Goal: Task Accomplishment & Management: Complete application form

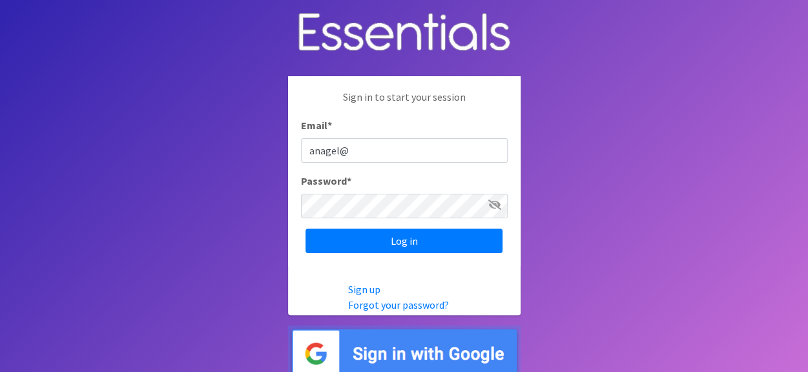
type input "[EMAIL_ADDRESS][DOMAIN_NAME]"
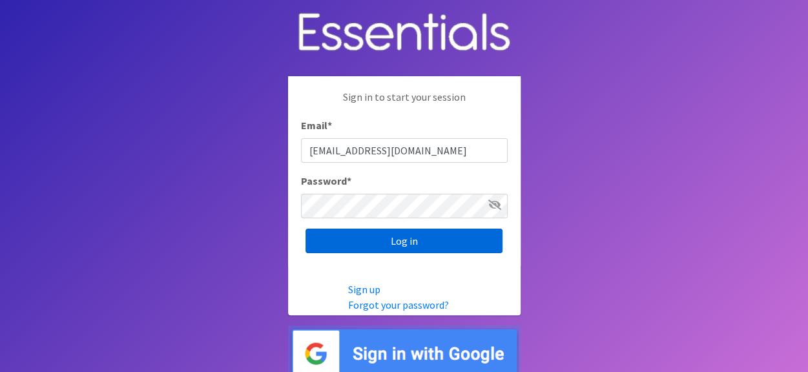
click at [393, 246] on input "Log in" at bounding box center [404, 241] width 197 height 25
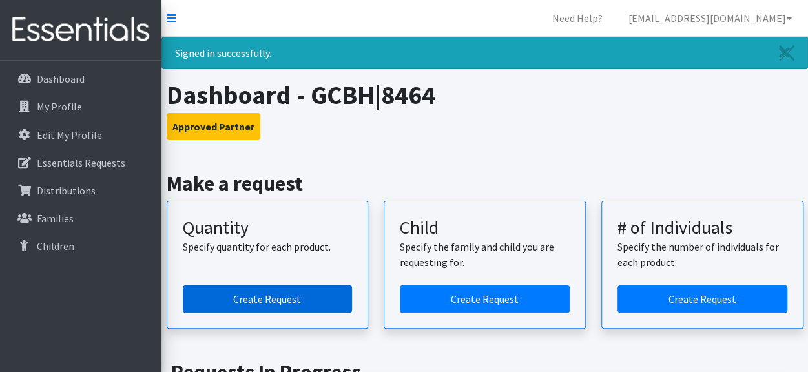
click at [310, 300] on link "Create Request" at bounding box center [268, 299] width 170 height 27
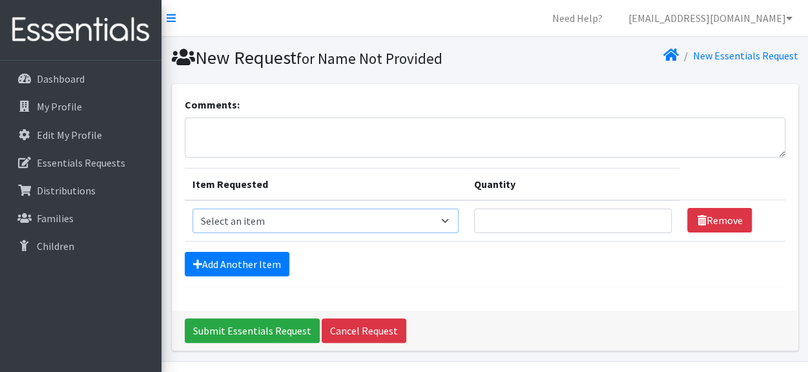
click at [334, 219] on select "Select an item F&D Men L/XL (38-50in waist) x48 F&D Men S/M (28-40in waist) x56…" at bounding box center [326, 221] width 267 height 25
select select "1222"
click at [193, 209] on select "Select an item F&D Men L/XL (38-50in waist) x48 F&D Men S/M (28-40in waist) x56…" at bounding box center [326, 221] width 267 height 25
click at [496, 223] on input "Quantity" at bounding box center [573, 221] width 198 height 25
type input "100"
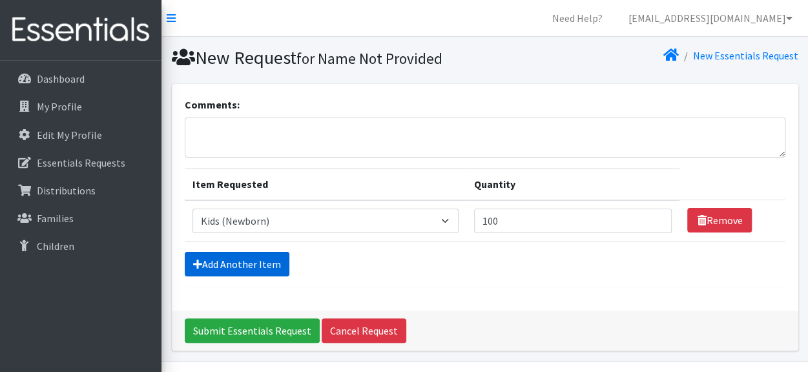
click at [267, 263] on link "Add Another Item" at bounding box center [237, 264] width 105 height 25
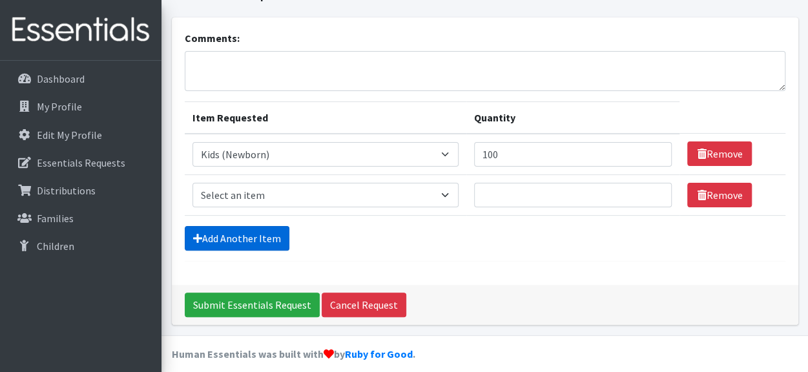
scroll to position [76, 0]
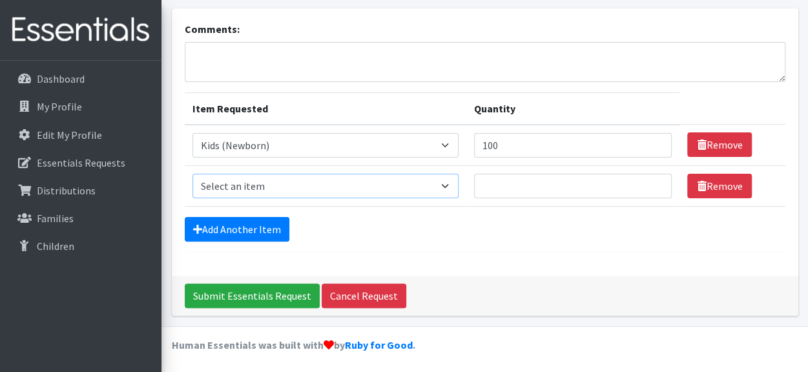
click at [270, 185] on select "Select an item F&D Men L/XL (38-50in waist) x48 F&D Men S/M (28-40in waist) x56…" at bounding box center [326, 186] width 267 height 25
select select "1201"
click at [193, 174] on select "Select an item F&D Men L/XL (38-50in waist) x48 F&D Men S/M (28-40in waist) x56…" at bounding box center [326, 186] width 267 height 25
click at [510, 179] on input "Quantity" at bounding box center [573, 186] width 198 height 25
type input "250"
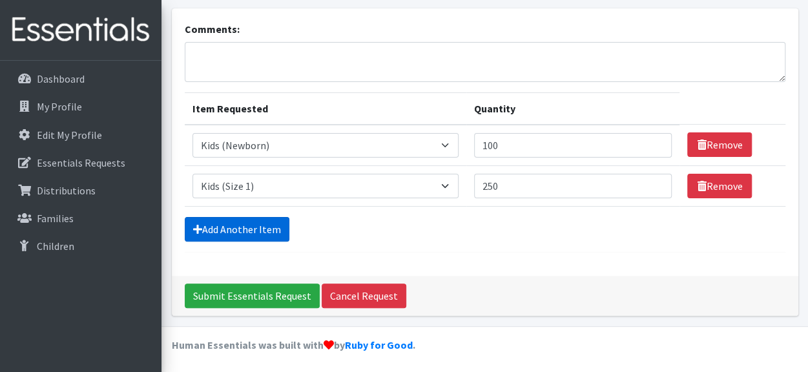
click at [279, 220] on link "Add Another Item" at bounding box center [237, 229] width 105 height 25
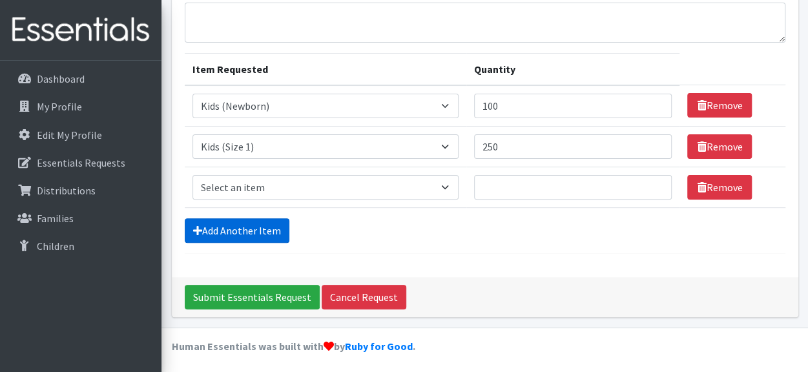
scroll to position [116, 0]
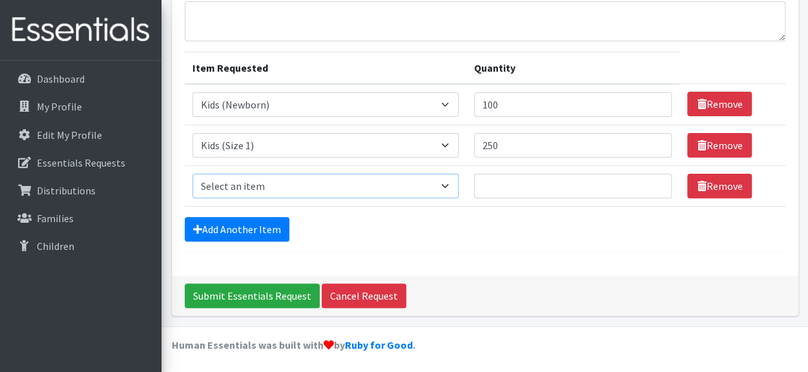
click at [298, 182] on select "Select an item F&D Men L/XL (38-50in waist) x48 F&D Men S/M (28-40in waist) x56…" at bounding box center [326, 186] width 267 height 25
select select "1202"
click at [193, 174] on select "Select an item F&D Men L/XL (38-50in waist) x48 F&D Men S/M (28-40in waist) x56…" at bounding box center [326, 186] width 267 height 25
click at [500, 189] on input "Quantity" at bounding box center [573, 186] width 198 height 25
type input "100"
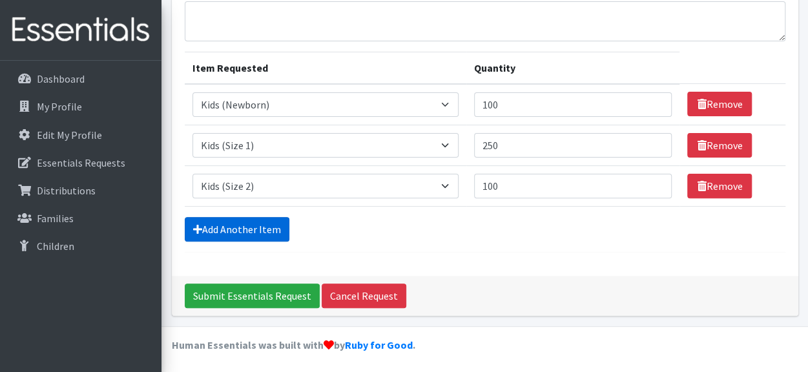
click at [247, 219] on link "Add Another Item" at bounding box center [237, 229] width 105 height 25
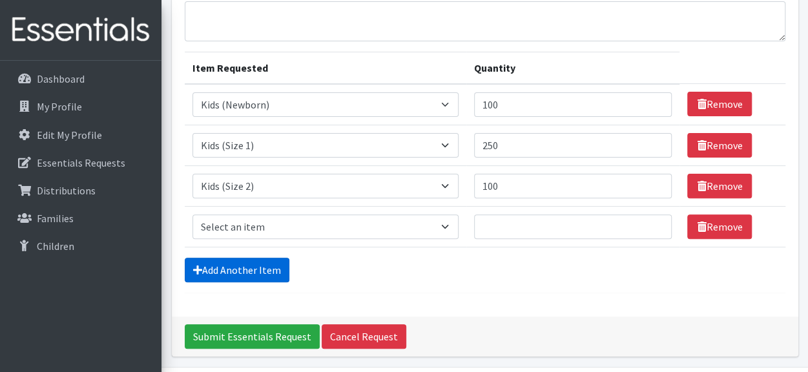
scroll to position [156, 0]
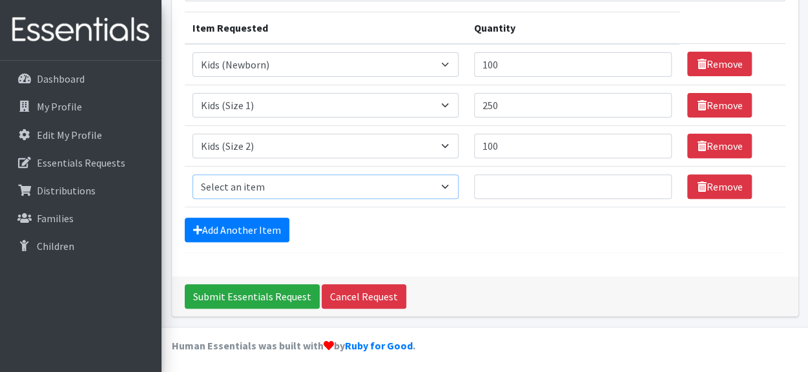
click at [271, 184] on select "Select an item F&D Men L/XL (38-50in waist) x48 F&D Men S/M (28-40in waist) x56…" at bounding box center [326, 186] width 267 height 25
select select "1221"
click at [193, 174] on select "Select an item F&D Men L/XL (38-50in waist) x48 F&D Men S/M (28-40in waist) x56…" at bounding box center [326, 186] width 267 height 25
click at [487, 187] on input "Quantity" at bounding box center [573, 186] width 198 height 25
type input "375"
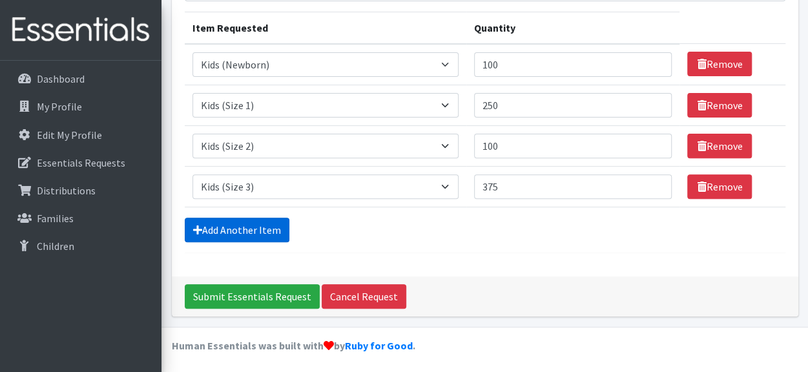
click at [243, 229] on link "Add Another Item" at bounding box center [237, 230] width 105 height 25
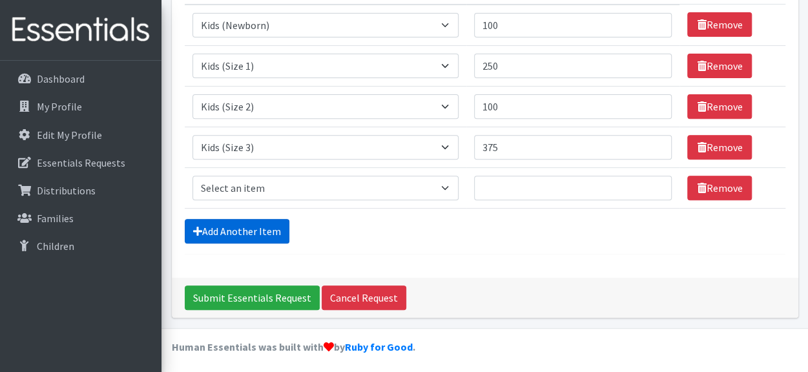
scroll to position [197, 0]
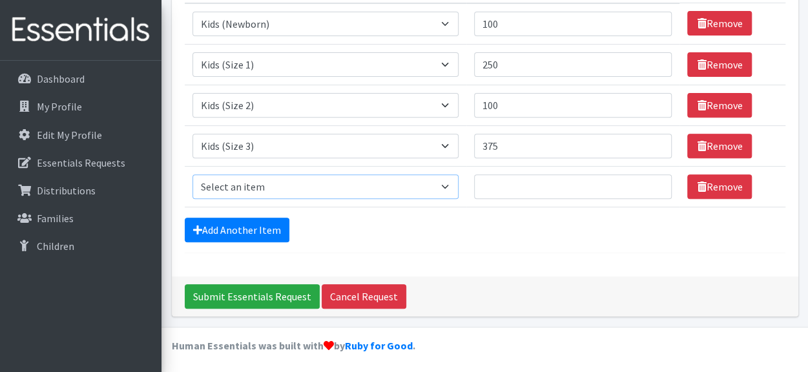
click at [290, 182] on select "Select an item F&D Men L/XL (38-50in waist) x48 F&D Men S/M (28-40in waist) x56…" at bounding box center [326, 186] width 267 height 25
select select "1213"
click at [193, 174] on select "Select an item F&D Men L/XL (38-50in waist) x48 F&D Men S/M (28-40in waist) x56…" at bounding box center [326, 186] width 267 height 25
click at [494, 178] on input "Quantity" at bounding box center [573, 186] width 198 height 25
type input "650"
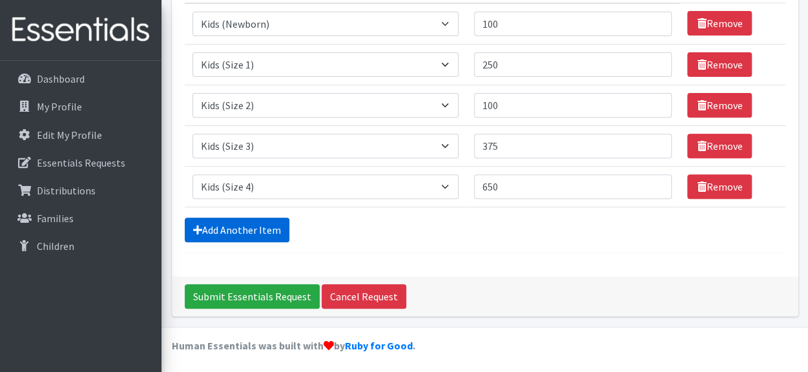
click at [258, 226] on link "Add Another Item" at bounding box center [237, 230] width 105 height 25
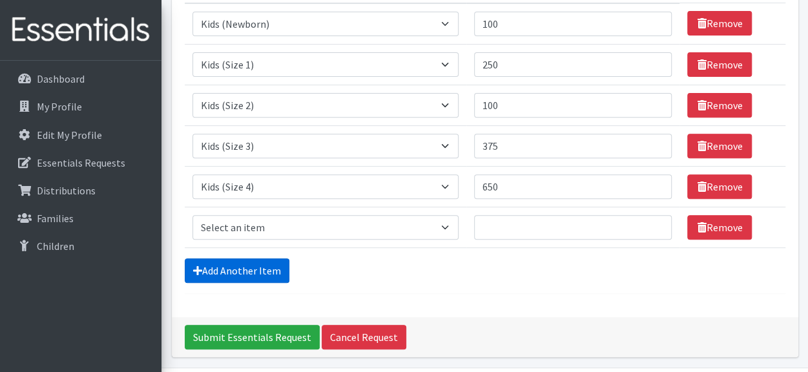
scroll to position [238, 0]
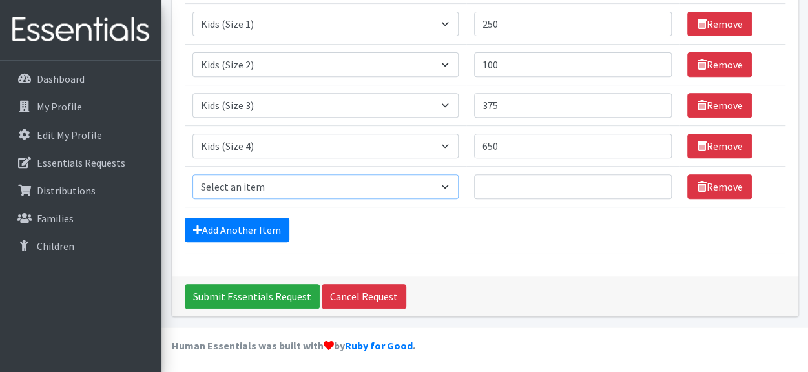
click at [292, 178] on select "Select an item F&D Men L/XL (38-50in waist) x48 F&D Men S/M (28-40in waist) x56…" at bounding box center [326, 186] width 267 height 25
select select "1214"
click at [193, 174] on select "Select an item F&D Men L/XL (38-50in waist) x48 F&D Men S/M (28-40in waist) x56…" at bounding box center [326, 186] width 267 height 25
click at [496, 185] on input "Quantity" at bounding box center [573, 186] width 198 height 25
type input "600"
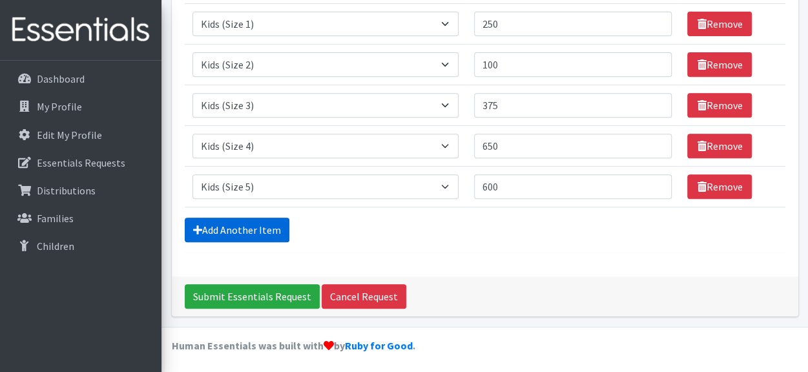
click at [257, 233] on link "Add Another Item" at bounding box center [237, 230] width 105 height 25
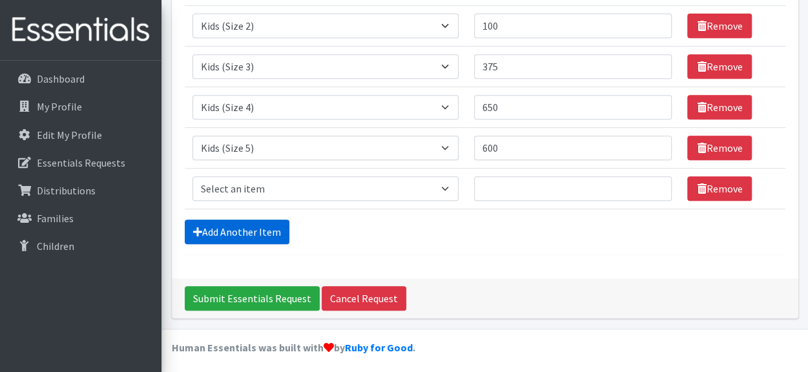
scroll to position [278, 0]
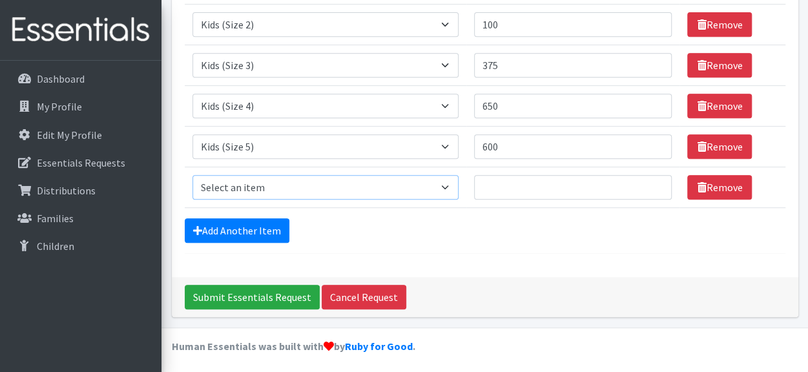
click at [292, 185] on select "Select an item F&D Men L/XL (38-50in waist) x48 F&D Men S/M (28-40in waist) x56…" at bounding box center [326, 187] width 267 height 25
select select "1216"
click at [193, 175] on select "Select an item F&D Men L/XL (38-50in waist) x48 F&D Men S/M (28-40in waist) x56…" at bounding box center [326, 187] width 267 height 25
click at [499, 182] on input "Quantity" at bounding box center [573, 187] width 198 height 25
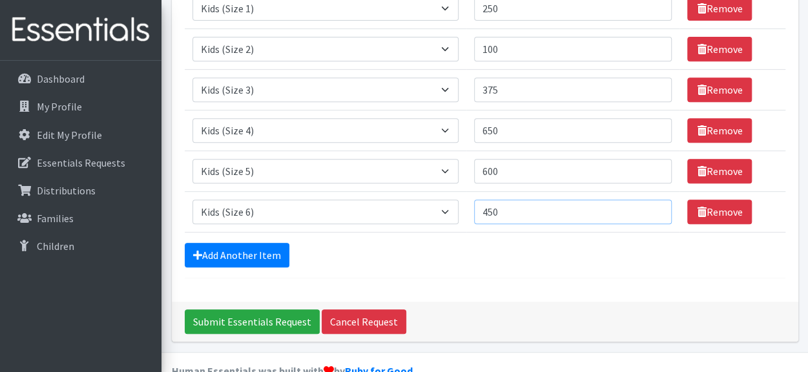
scroll to position [255, 0]
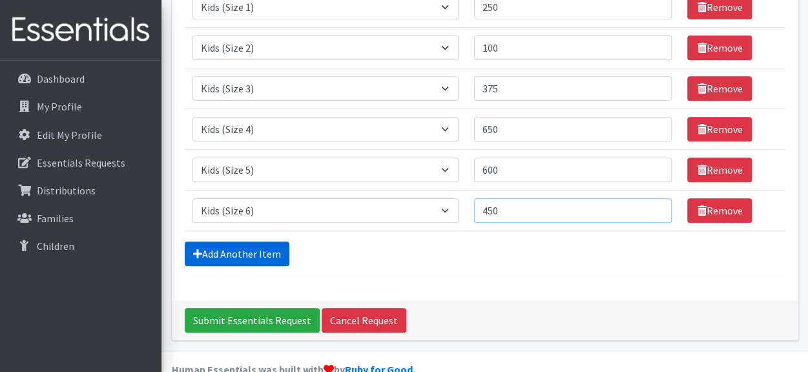
type input "450"
click at [276, 249] on link "Add Another Item" at bounding box center [237, 254] width 105 height 25
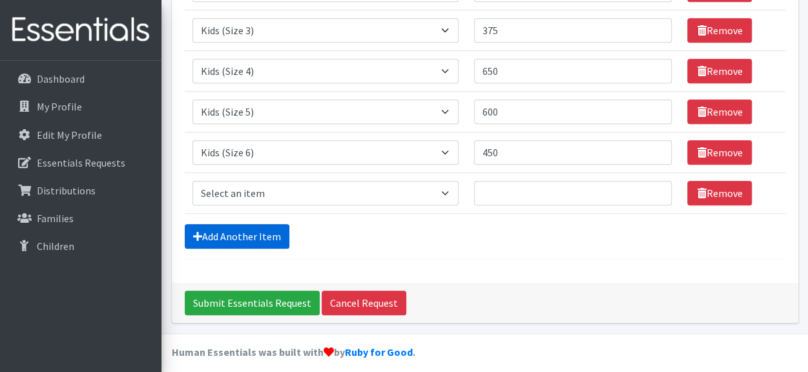
scroll to position [319, 0]
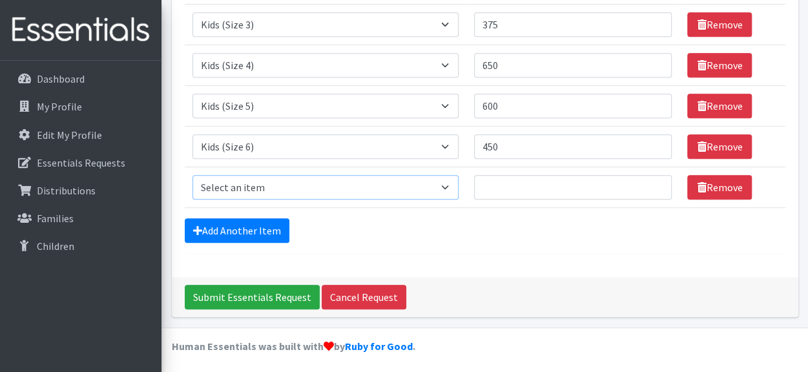
click at [307, 187] on select "Select an item F&D Men L/XL (38-50in waist) x48 F&D Men S/M (28-40in waist) x56…" at bounding box center [326, 187] width 267 height 25
select select "15347"
click at [193, 175] on select "Select an item F&D Men L/XL (38-50in waist) x48 F&D Men S/M (28-40in waist) x56…" at bounding box center [326, 187] width 267 height 25
click at [505, 187] on input "Quantity" at bounding box center [573, 187] width 198 height 25
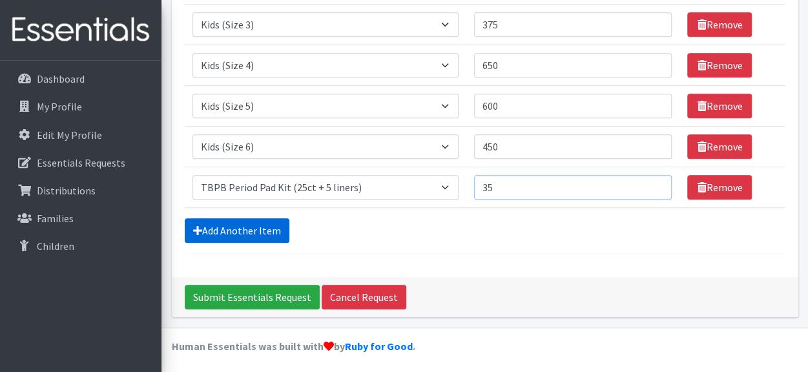
type input "35"
click at [216, 224] on link "Add Another Item" at bounding box center [237, 230] width 105 height 25
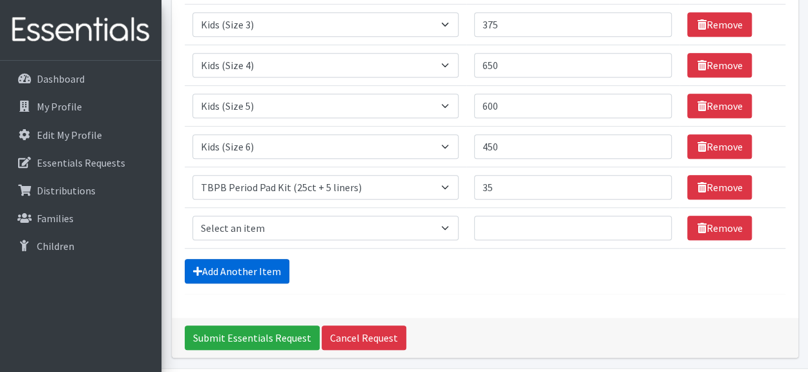
scroll to position [359, 0]
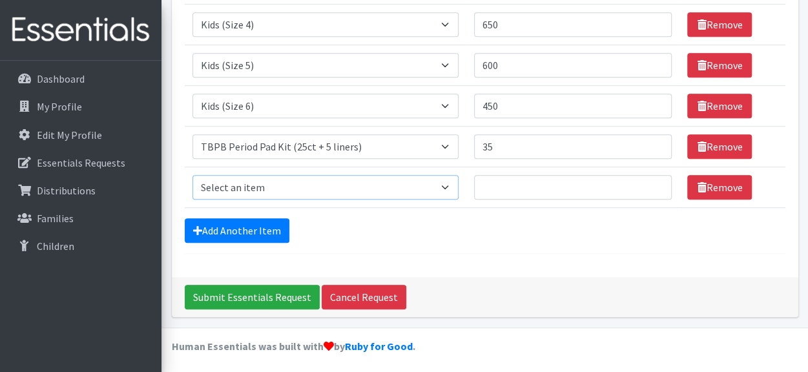
click at [317, 185] on select "Select an item F&D Men L/XL (38-50in waist) x48 F&D Men S/M (28-40in waist) x56…" at bounding box center [326, 187] width 267 height 25
select select "15348"
click at [193, 175] on select "Select an item F&D Men L/XL (38-50in waist) x48 F&D Men S/M (28-40in waist) x56…" at bounding box center [326, 187] width 267 height 25
click at [512, 185] on input "Quantity" at bounding box center [573, 187] width 198 height 25
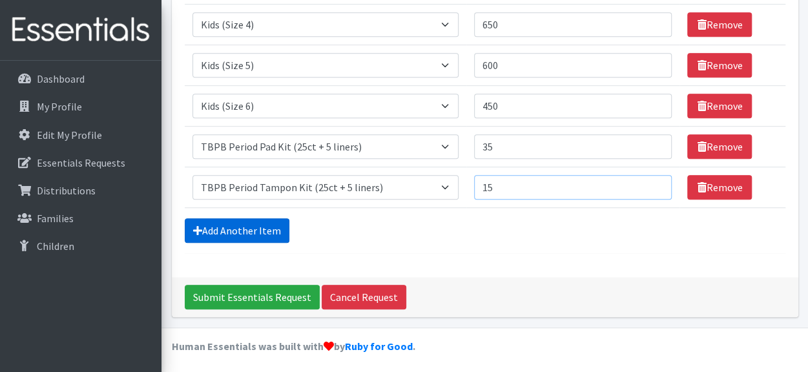
type input "15"
click at [235, 228] on link "Add Another Item" at bounding box center [237, 230] width 105 height 25
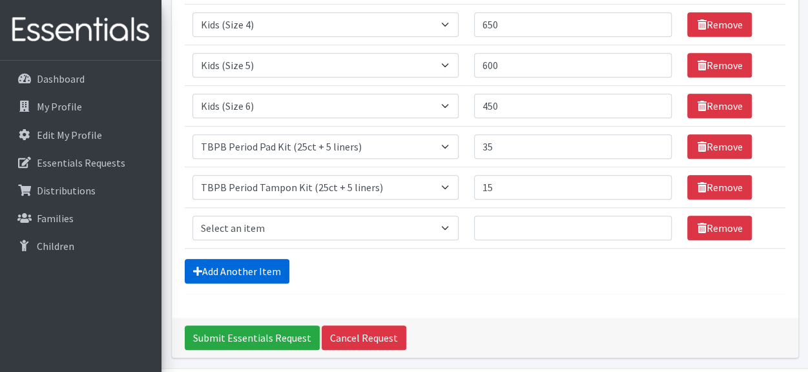
scroll to position [399, 0]
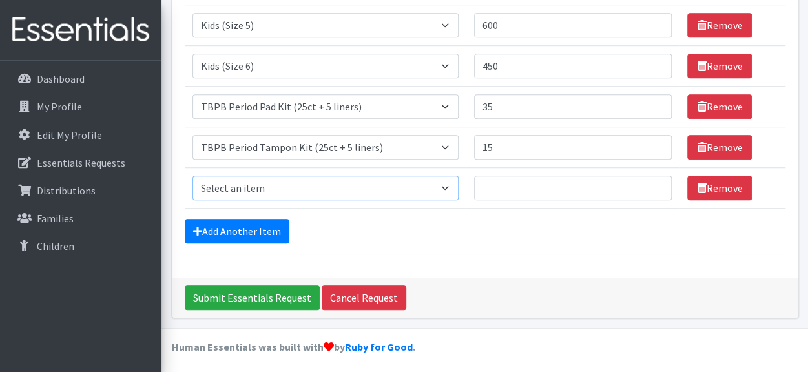
drag, startPoint x: 440, startPoint y: 185, endPoint x: 401, endPoint y: 182, distance: 39.0
click at [401, 182] on select "Select an item F&D Men L/XL (38-50in waist) x48 F&D Men S/M (28-40in waist) x56…" at bounding box center [326, 188] width 267 height 25
select select "5655"
click at [193, 176] on select "Select an item F&D Men L/XL (38-50in waist) x48 F&D Men S/M (28-40in waist) x56…" at bounding box center [326, 188] width 267 height 25
click at [498, 185] on input "Quantity" at bounding box center [573, 188] width 198 height 25
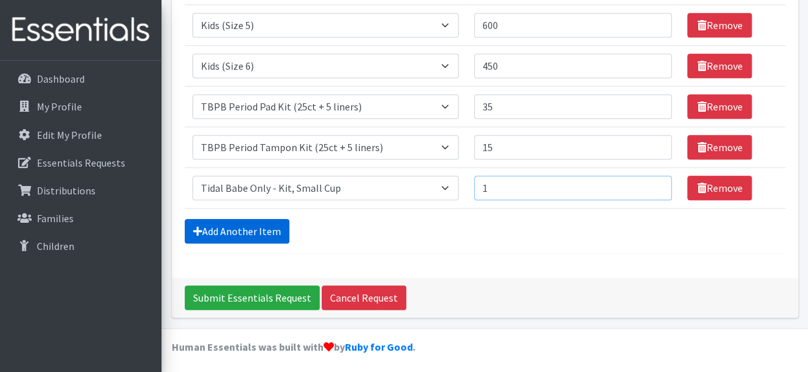
type input "1"
click at [261, 223] on link "Add Another Item" at bounding box center [237, 231] width 105 height 25
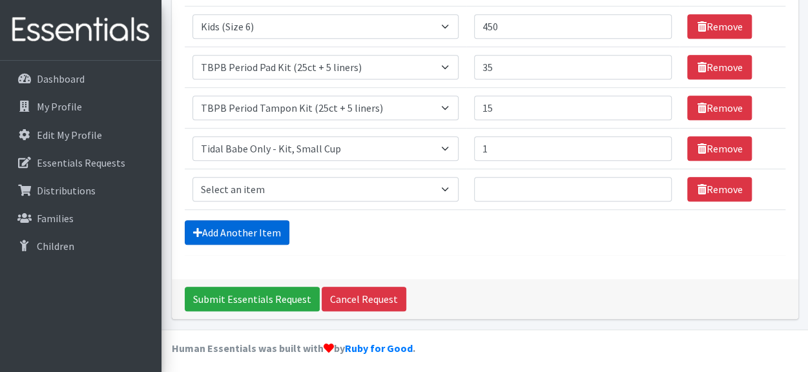
scroll to position [440, 0]
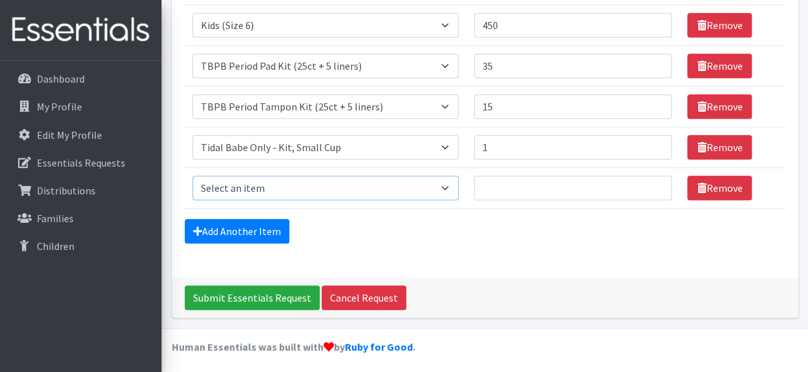
click at [441, 191] on select "Select an item F&D Men L/XL (38-50in waist) x48 F&D Men S/M (28-40in waist) x56…" at bounding box center [326, 188] width 267 height 25
select select "5656"
click at [193, 176] on select "Select an item F&D Men L/XL (38-50in waist) x48 F&D Men S/M (28-40in waist) x56…" at bounding box center [326, 188] width 267 height 25
click at [503, 185] on input "Quantity" at bounding box center [573, 188] width 198 height 25
type input "1"
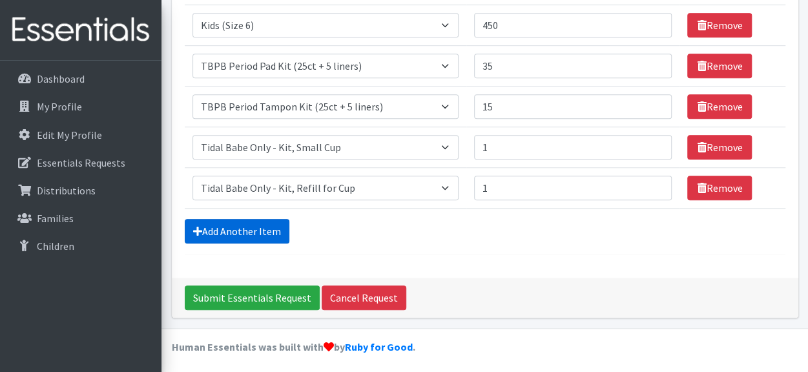
click at [266, 226] on link "Add Another Item" at bounding box center [237, 231] width 105 height 25
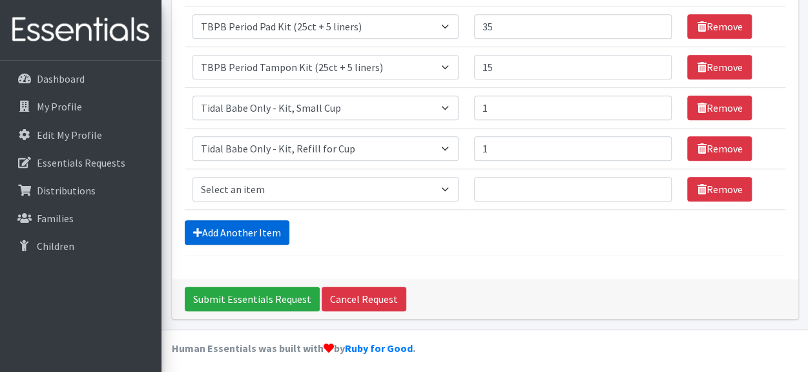
scroll to position [481, 0]
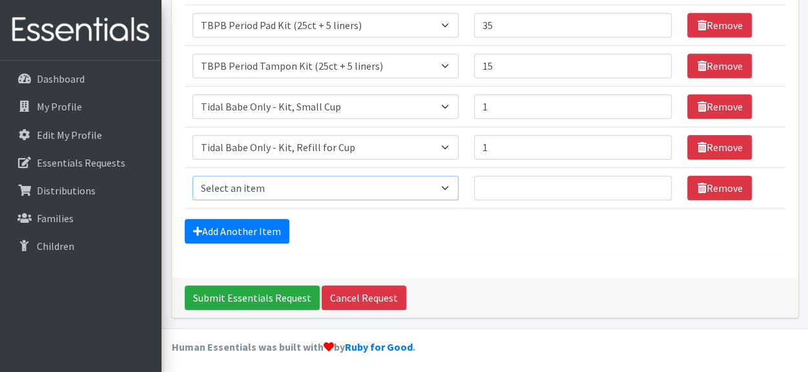
click at [320, 187] on select "Select an item F&D Men L/XL (38-50in waist) x48 F&D Men S/M (28-40in waist) x56…" at bounding box center [326, 188] width 267 height 25
select select "15511"
click at [193, 176] on select "Select an item F&D Men L/XL (38-50in waist) x48 F&D Men S/M (28-40in waist) x56…" at bounding box center [326, 188] width 267 height 25
click at [501, 180] on input "Quantity" at bounding box center [573, 188] width 198 height 25
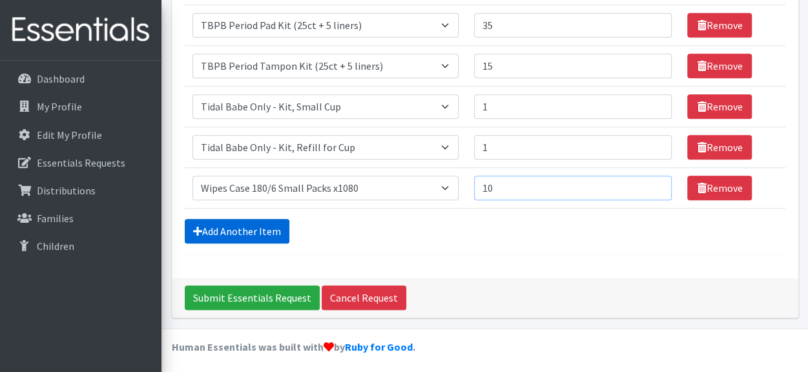
type input "10"
click at [256, 234] on link "Add Another Item" at bounding box center [237, 231] width 105 height 25
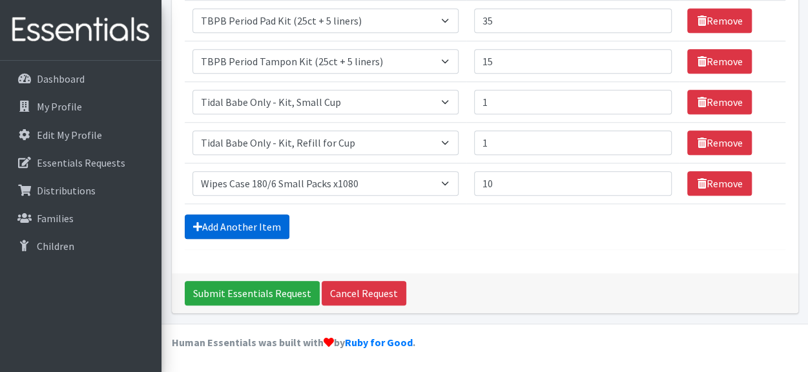
scroll to position [521, 0]
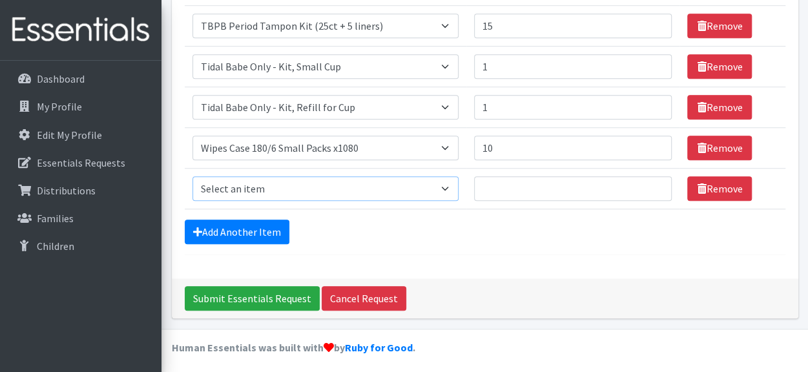
click at [278, 189] on select "Select an item F&D Men L/XL (38-50in waist) x48 F&D Men S/M (28-40in waist) x56…" at bounding box center [326, 188] width 267 height 25
click at [462, 81] on td "Item Requested Select an item F&D Men L/XL (38-50in waist) x48 F&D Men S/M (28-…" at bounding box center [326, 66] width 282 height 41
click at [428, 180] on select "Select an item F&D Men L/XL (38-50in waist) x48 F&D Men S/M (28-40in waist) x56…" at bounding box center [326, 188] width 267 height 25
select select "15541"
click at [193, 176] on select "Select an item F&D Men L/XL (38-50in waist) x48 F&D Men S/M (28-40in waist) x56…" at bounding box center [326, 188] width 267 height 25
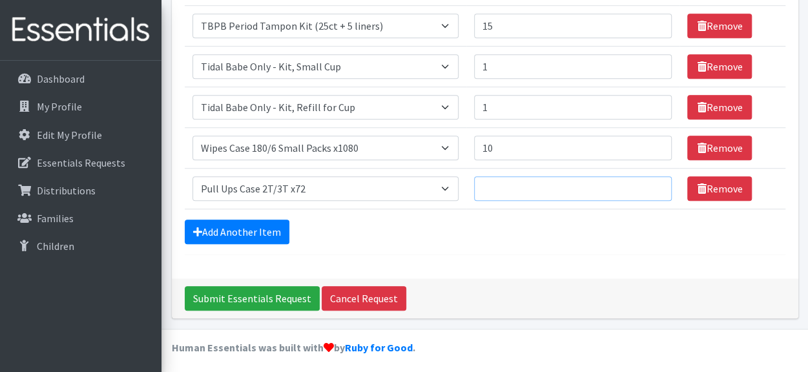
click at [494, 187] on input "Quantity" at bounding box center [573, 188] width 198 height 25
type input "6"
click at [260, 226] on link "Add Another Item" at bounding box center [237, 232] width 105 height 25
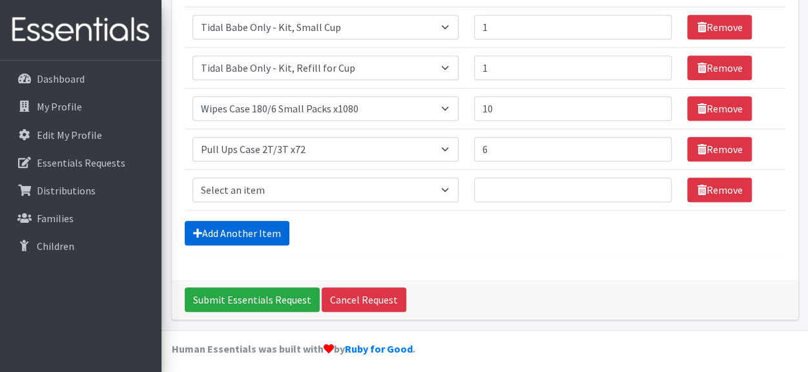
scroll to position [561, 0]
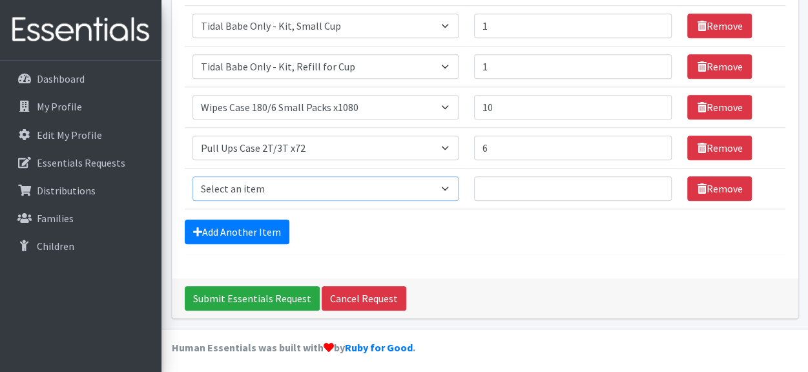
click at [333, 185] on select "Select an item F&D Men L/XL (38-50in waist) x48 F&D Men S/M (28-40in waist) x56…" at bounding box center [326, 188] width 267 height 25
select select "15513"
click at [193, 176] on select "Select an item F&D Men L/XL (38-50in waist) x48 F&D Men S/M (28-40in waist) x56…" at bounding box center [326, 188] width 267 height 25
click at [500, 176] on input "Quantity" at bounding box center [573, 188] width 198 height 25
type input "5"
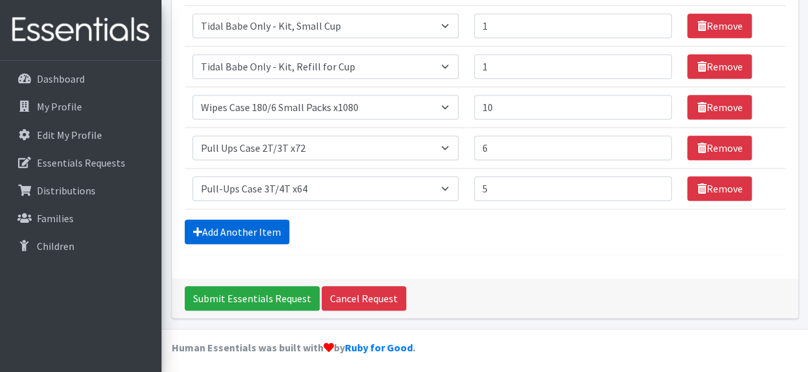
click at [275, 227] on link "Add Another Item" at bounding box center [237, 232] width 105 height 25
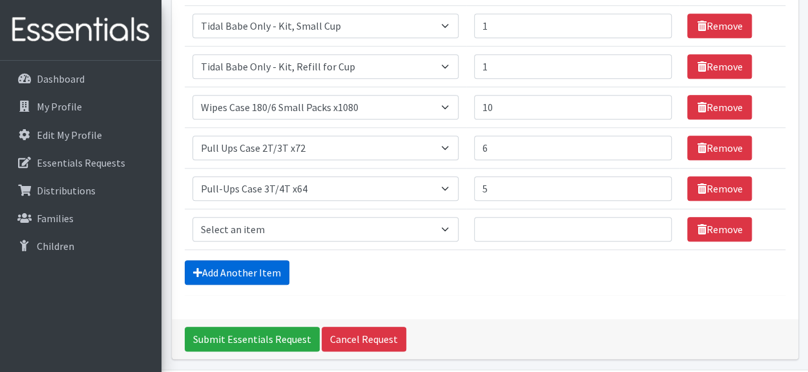
scroll to position [602, 0]
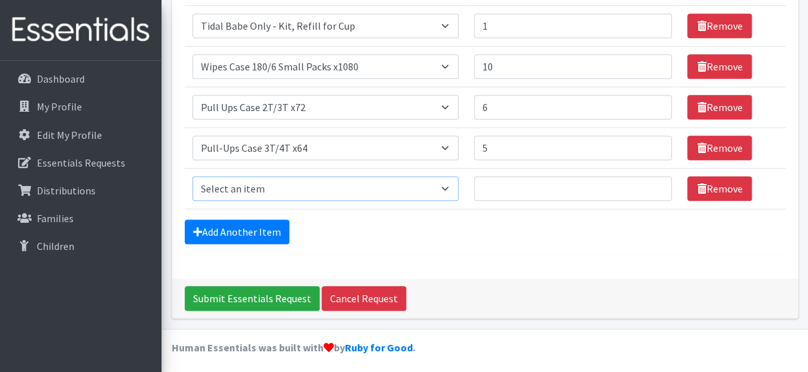
click at [301, 183] on select "Select an item F&D Men L/XL (38-50in waist) x48 F&D Men S/M (28-40in waist) x56…" at bounding box center [326, 188] width 267 height 25
select select "15514"
click at [193, 176] on select "Select an item F&D Men L/XL (38-50in waist) x48 F&D Men S/M (28-40in waist) x56…" at bounding box center [326, 188] width 267 height 25
click at [510, 189] on input "Quantity" at bounding box center [573, 188] width 198 height 25
type input "4"
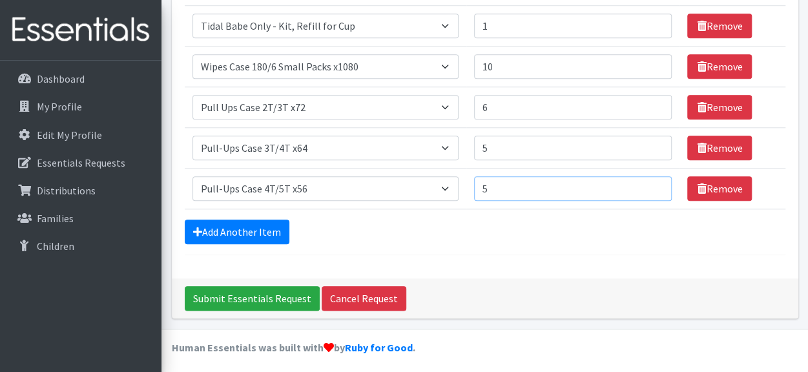
click at [510, 189] on input "5" at bounding box center [573, 188] width 198 height 25
type input "5"
click at [452, 104] on select "Select an item F&D Men L/XL (38-50in waist) x48 F&D Men S/M (28-40in waist) x56…" at bounding box center [326, 107] width 267 height 25
click at [193, 95] on select "Select an item F&D Men L/XL (38-50in waist) x48 F&D Men S/M (28-40in waist) x56…" at bounding box center [326, 107] width 267 height 25
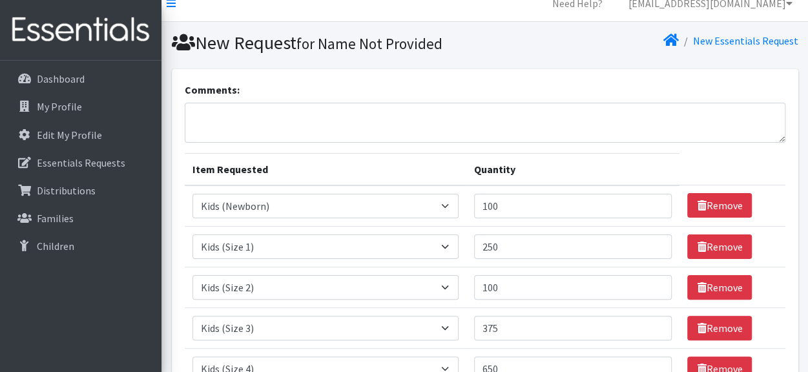
scroll to position [12, 0]
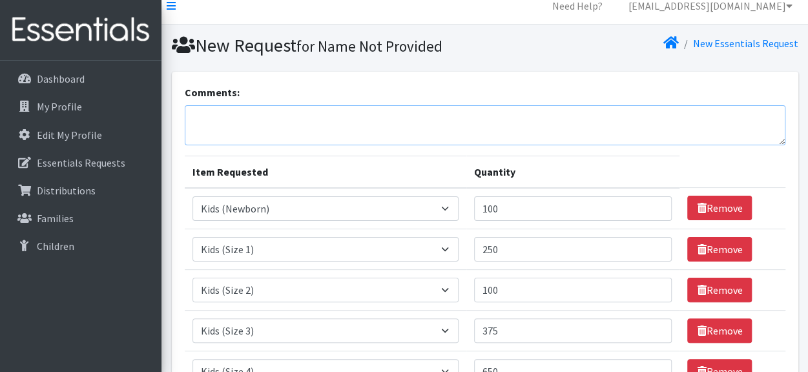
click at [622, 112] on textarea "Comments:" at bounding box center [485, 125] width 601 height 40
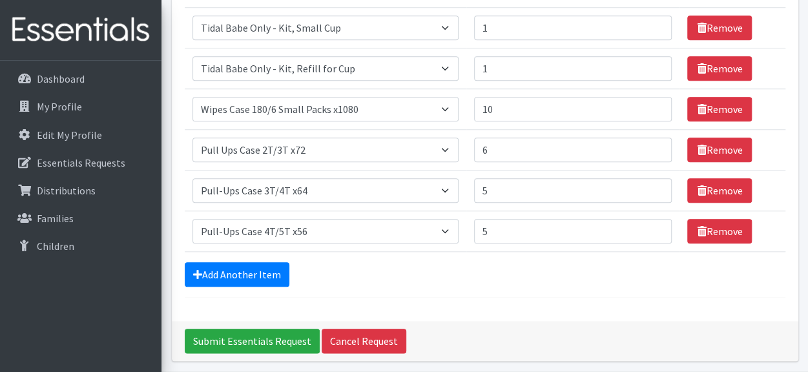
scroll to position [602, 0]
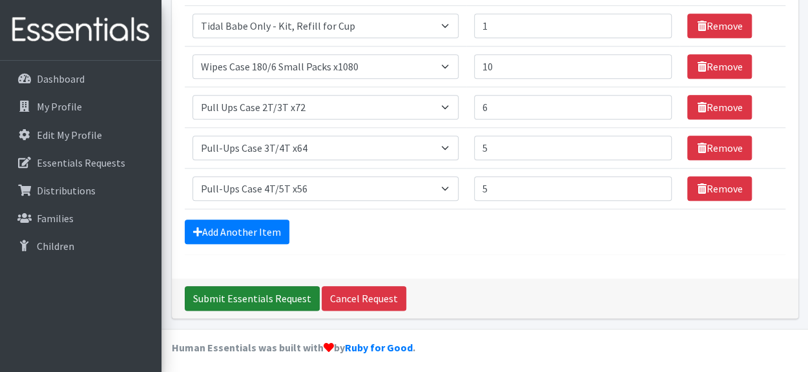
type textarea "Pull-up request: 2T/3T- 1 case girls & 5 cases boys 3T/4T- 3 cases girls & 2 ca…"
click at [240, 294] on input "Submit Essentials Request" at bounding box center [252, 298] width 135 height 25
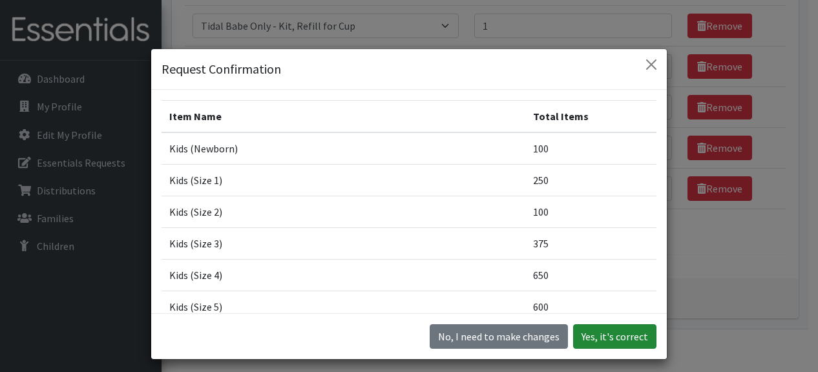
click at [583, 325] on button "Yes, it's correct" at bounding box center [614, 336] width 83 height 25
